Goal: Task Accomplishment & Management: Manage account settings

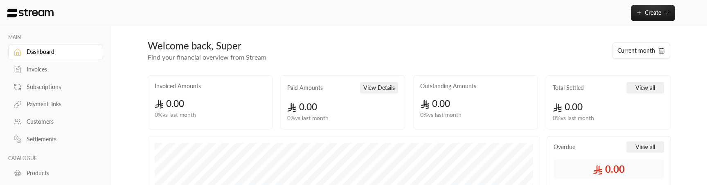
click at [41, 123] on div "Customers" at bounding box center [60, 122] width 66 height 8
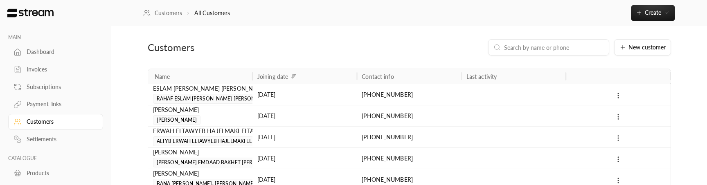
scroll to position [68, 0]
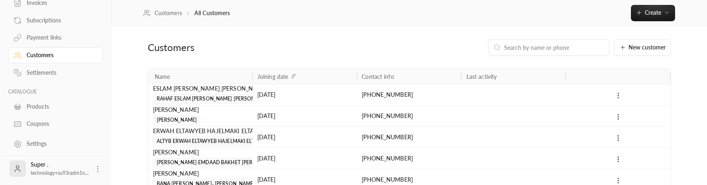
click at [94, 171] on icon at bounding box center [98, 169] width 8 height 8
click at [92, 171] on li "Logout" at bounding box center [85, 168] width 30 height 13
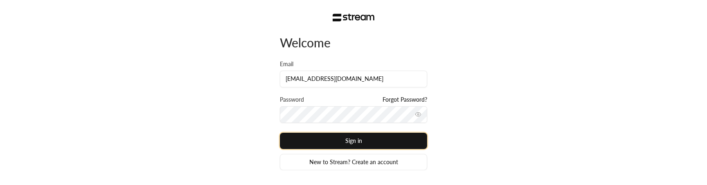
click at [398, 145] on button "Sign in" at bounding box center [353, 141] width 147 height 16
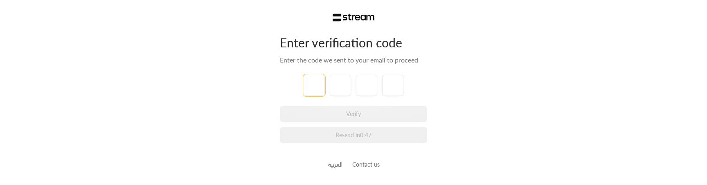
paste input "1"
type input "1"
type input "0"
type input "6"
type input "5"
